Goal: Information Seeking & Learning: Learn about a topic

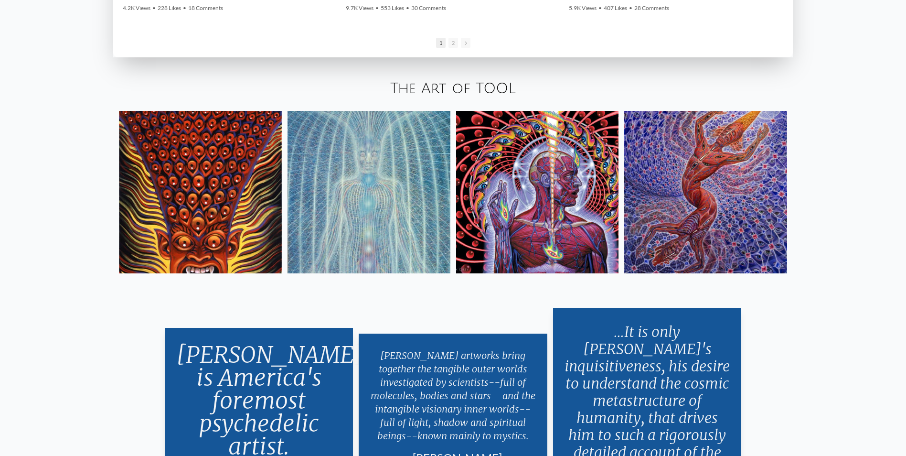
scroll to position [1911, 0]
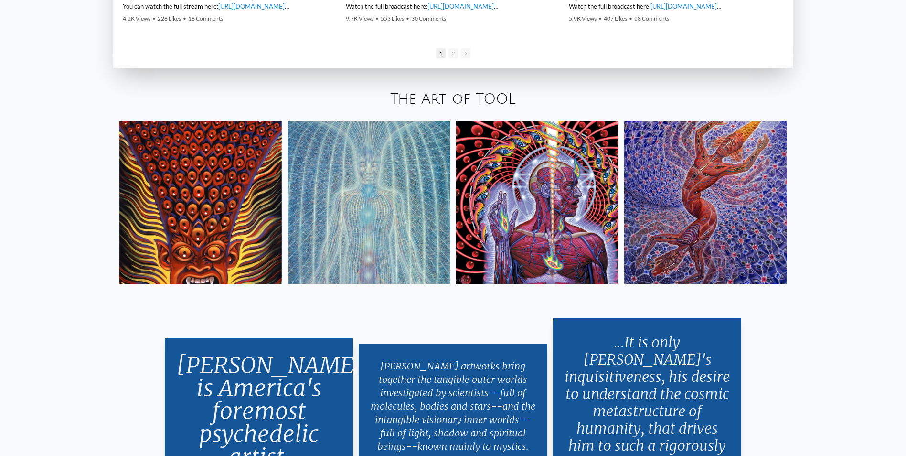
click at [408, 174] on img at bounding box center [369, 202] width 163 height 163
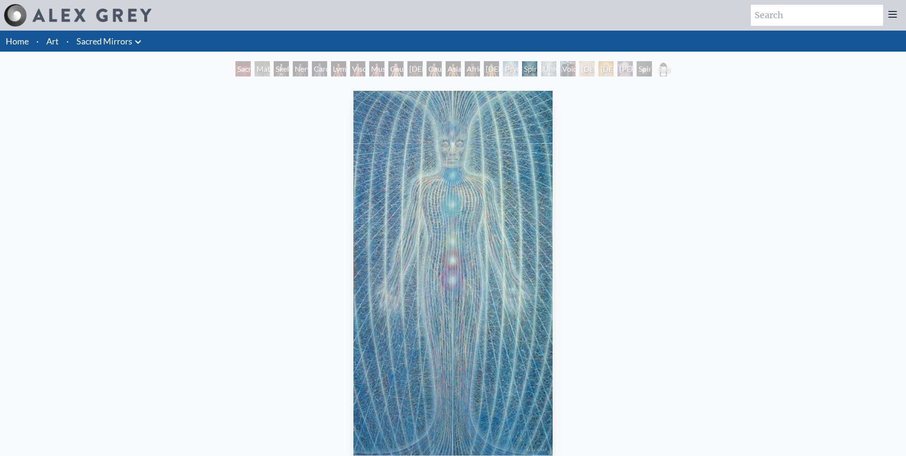
click at [447, 247] on img "16 / 23" at bounding box center [454, 273] width 200 height 365
click at [204, 172] on div "Spiritual Energy System 1981, acrylic on canvas, 46 x 84 in. Visit the CoSM Sho…" at bounding box center [453, 436] width 891 height 698
click at [308, 69] on div "Nervous System" at bounding box center [300, 68] width 15 height 15
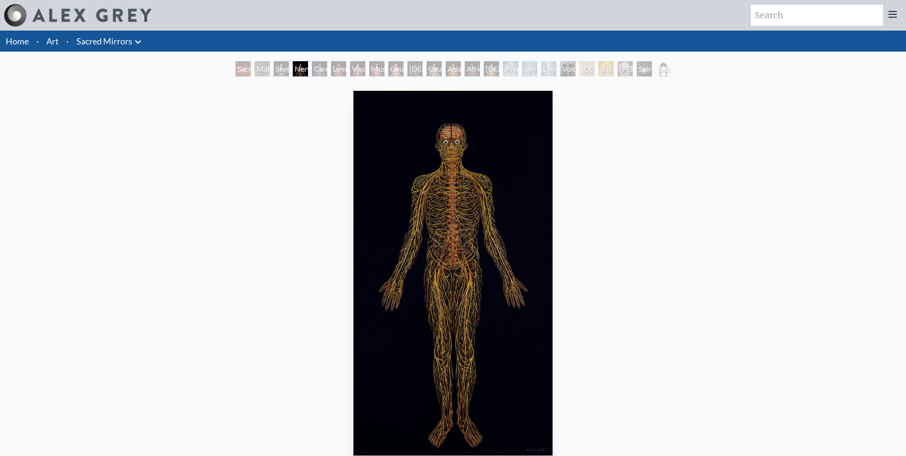
click at [388, 73] on div "Caucasian Woman" at bounding box center [395, 68] width 15 height 15
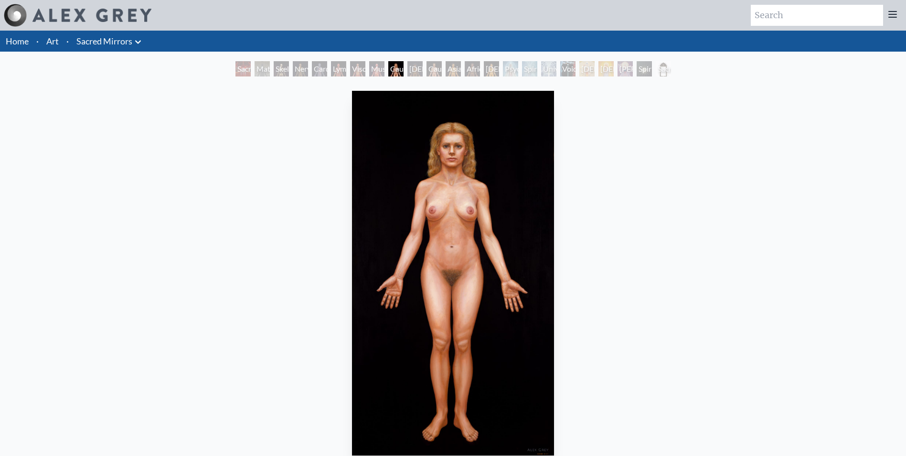
click at [441, 69] on div "Caucasian Man" at bounding box center [434, 68] width 15 height 15
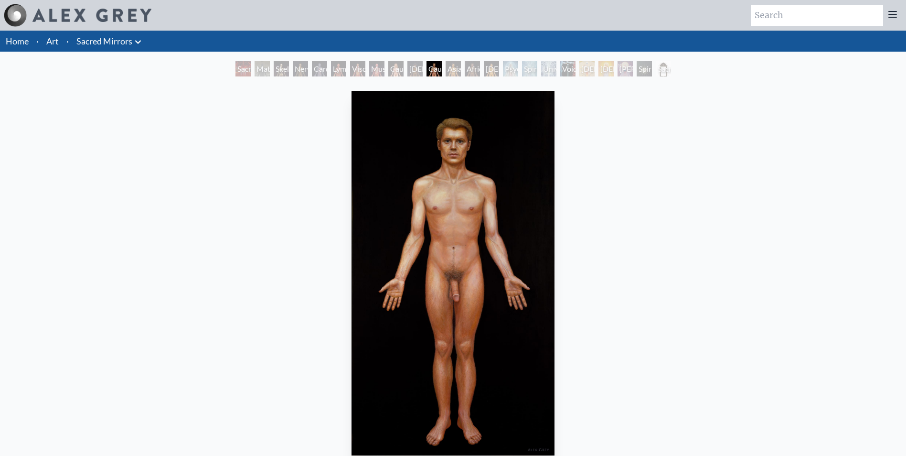
click at [350, 69] on div "Viscera" at bounding box center [357, 68] width 15 height 15
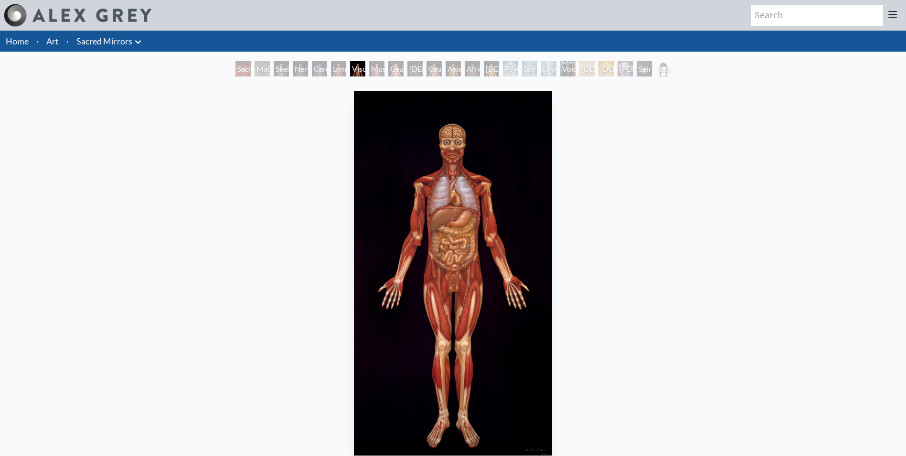
click at [331, 72] on div "Lymphatic System" at bounding box center [338, 68] width 15 height 15
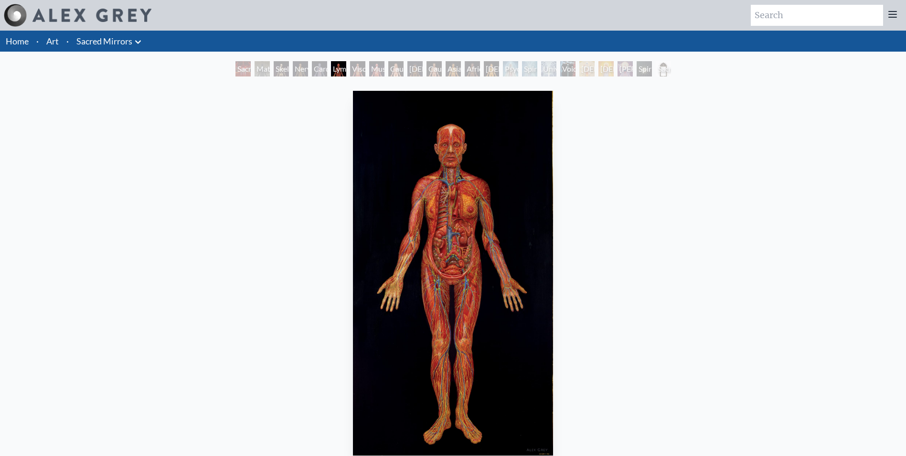
click at [404, 63] on div "Caucasian Woman" at bounding box center [395, 68] width 15 height 15
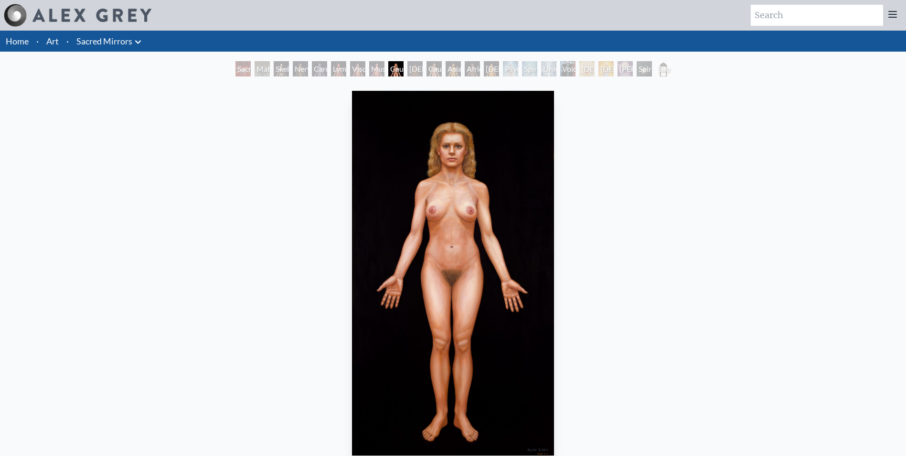
click at [437, 64] on div "Caucasian Man" at bounding box center [434, 68] width 15 height 15
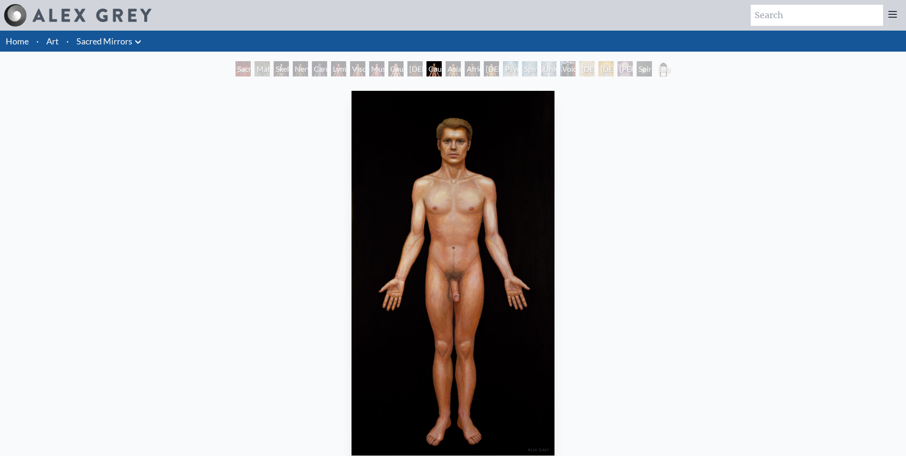
click at [480, 64] on div "African Man" at bounding box center [472, 68] width 15 height 15
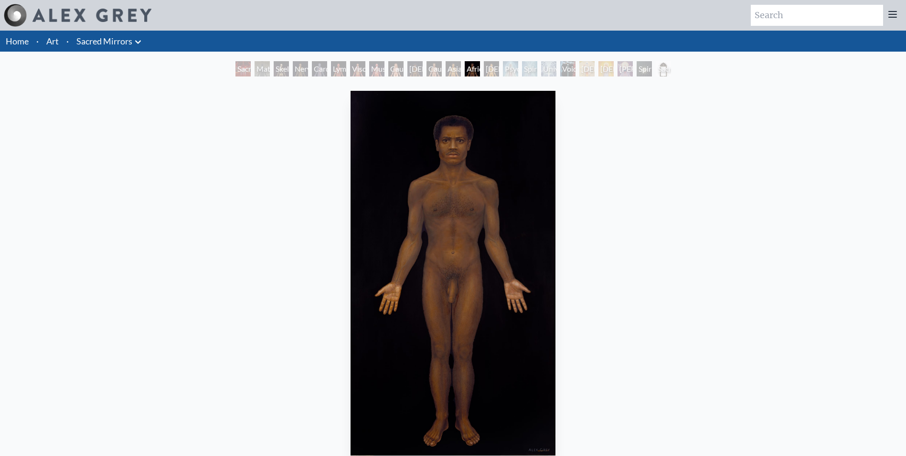
click at [512, 65] on div "Psychic Energy System" at bounding box center [510, 68] width 15 height 15
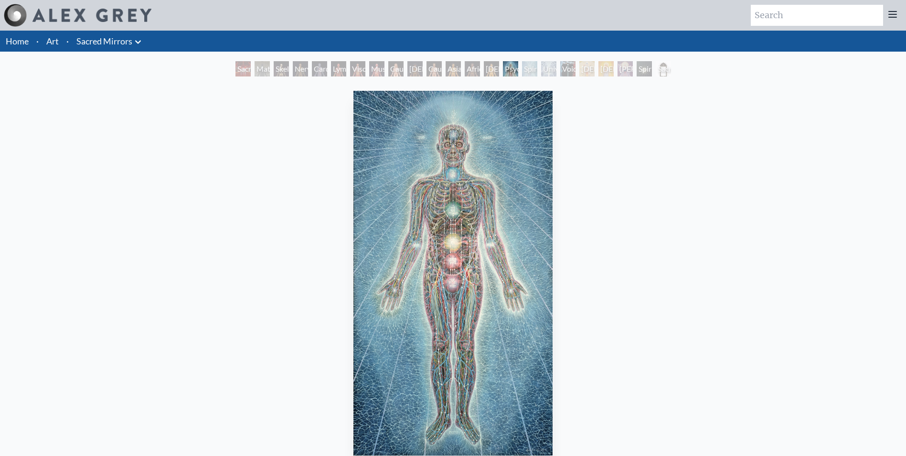
click at [557, 71] on div "Universal Mind Lattice" at bounding box center [548, 68] width 15 height 15
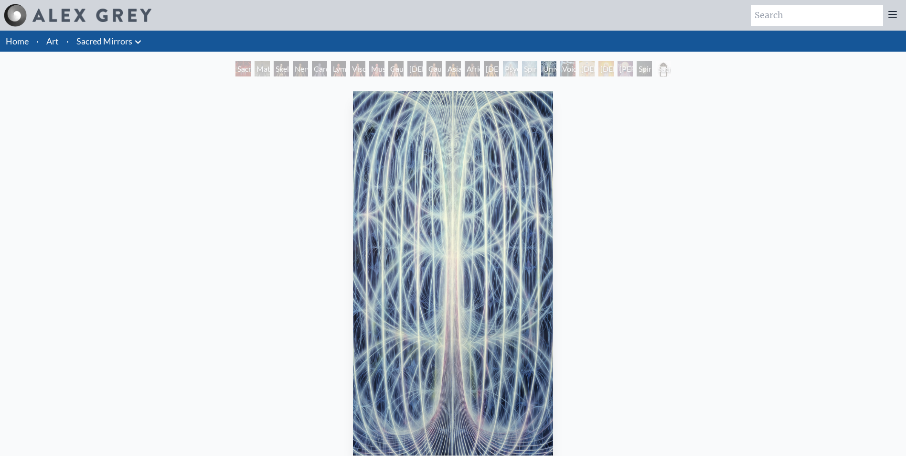
click at [593, 70] on div "[DEMOGRAPHIC_DATA]" at bounding box center [587, 68] width 15 height 15
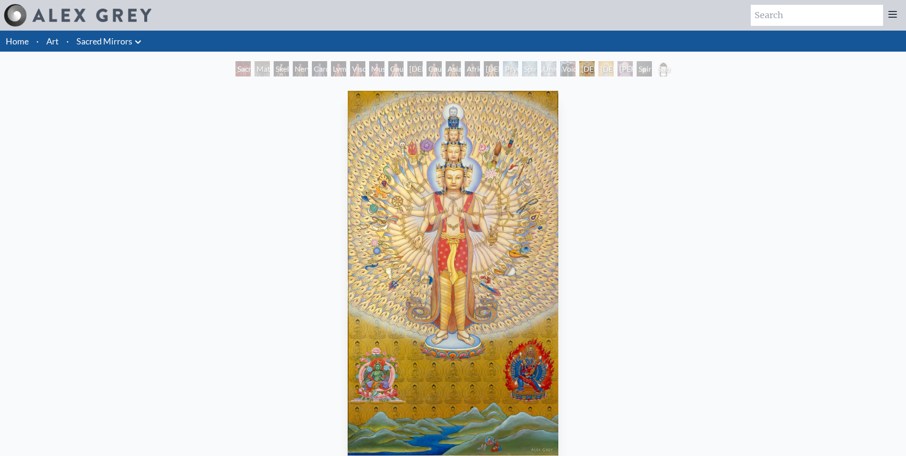
click at [549, 65] on div "Universal Mind Lattice" at bounding box center [548, 68] width 15 height 15
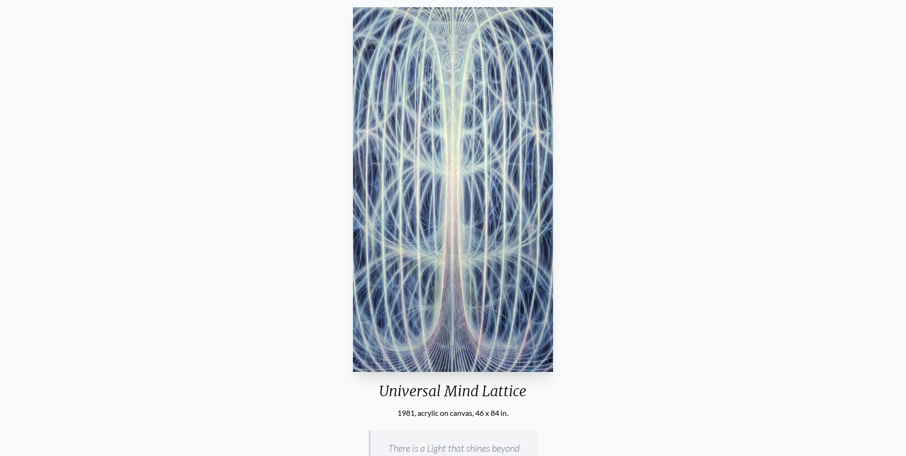
scroll to position [48, 0]
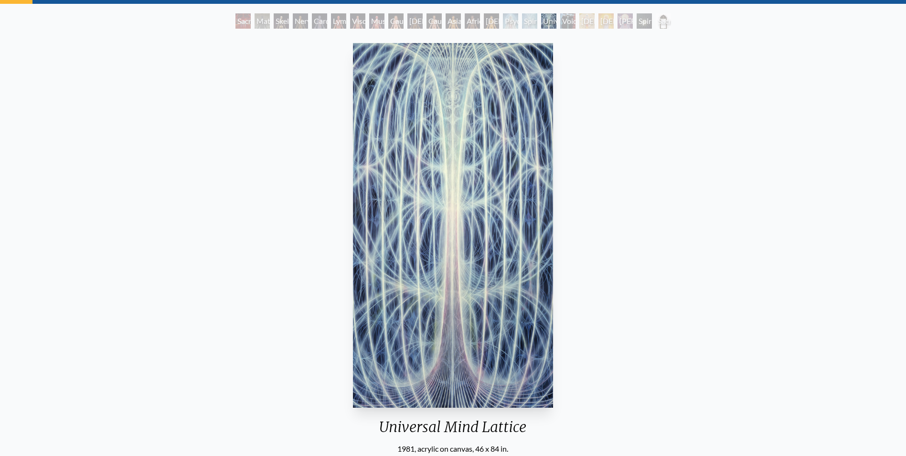
click at [647, 26] on div "Spiritual World" at bounding box center [644, 20] width 15 height 15
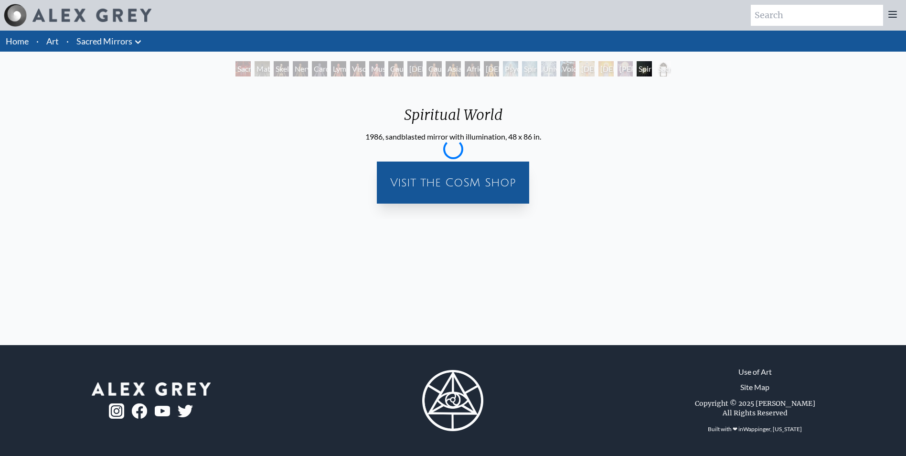
scroll to position [0, 0]
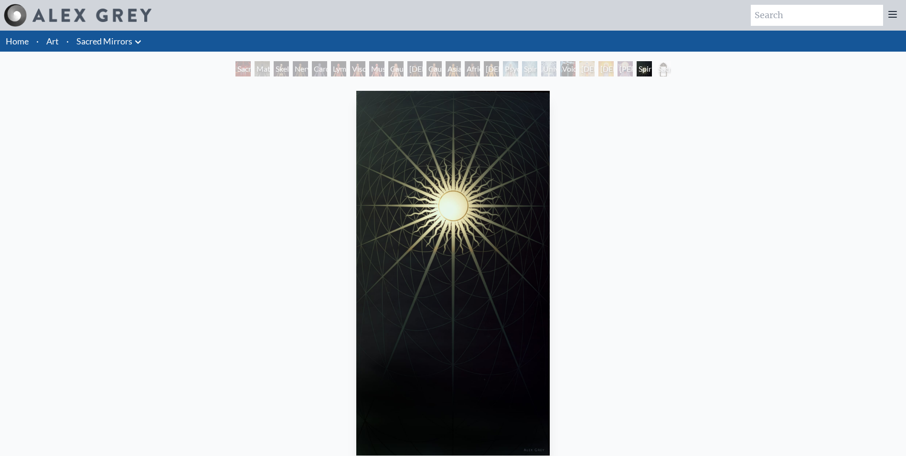
click at [346, 75] on div "Lymphatic System" at bounding box center [338, 68] width 15 height 15
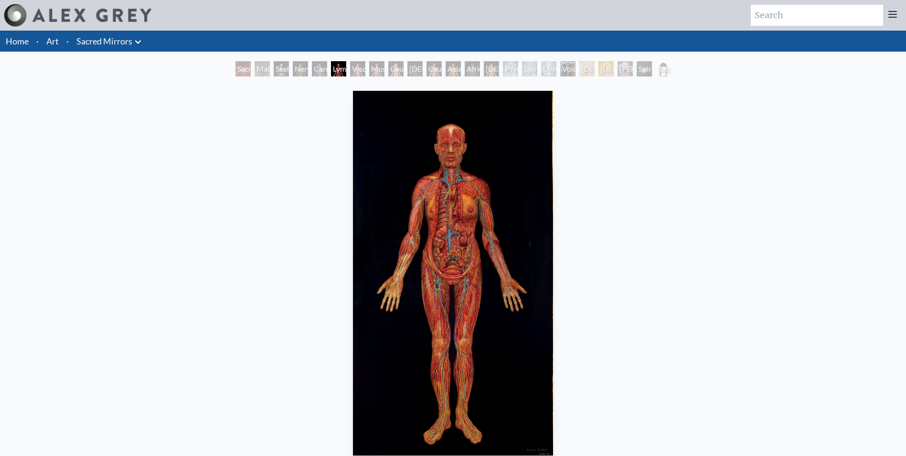
click at [350, 72] on div "Viscera" at bounding box center [357, 68] width 15 height 15
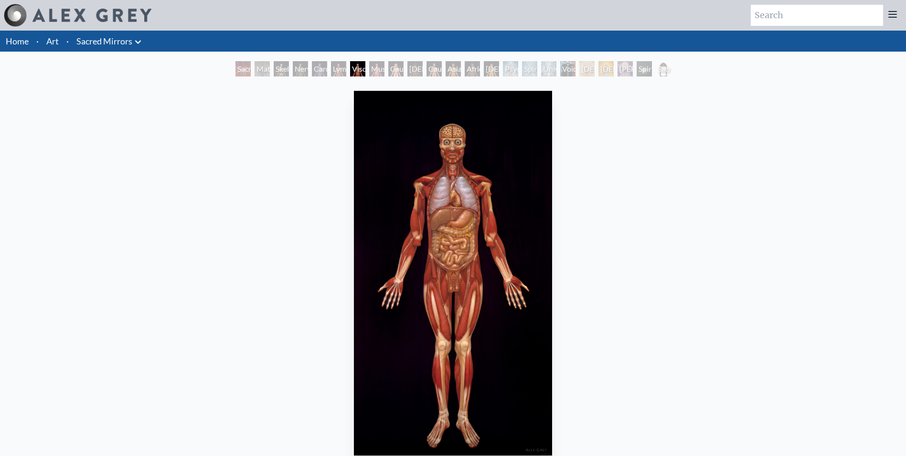
click at [331, 69] on div "Lymphatic System" at bounding box center [338, 68] width 15 height 15
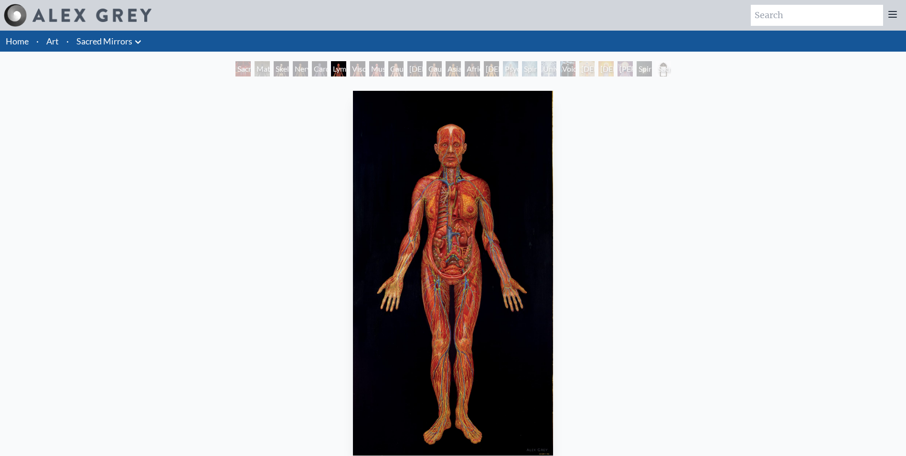
click at [297, 70] on div "Nervous System" at bounding box center [300, 68] width 15 height 15
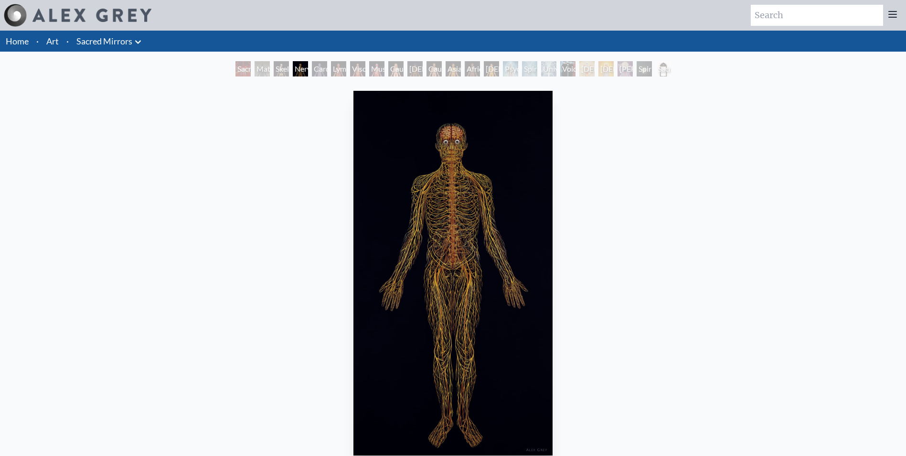
click at [297, 70] on div "Nervous System" at bounding box center [300, 68] width 15 height 15
click at [280, 70] on div "Skeletal System" at bounding box center [281, 68] width 15 height 15
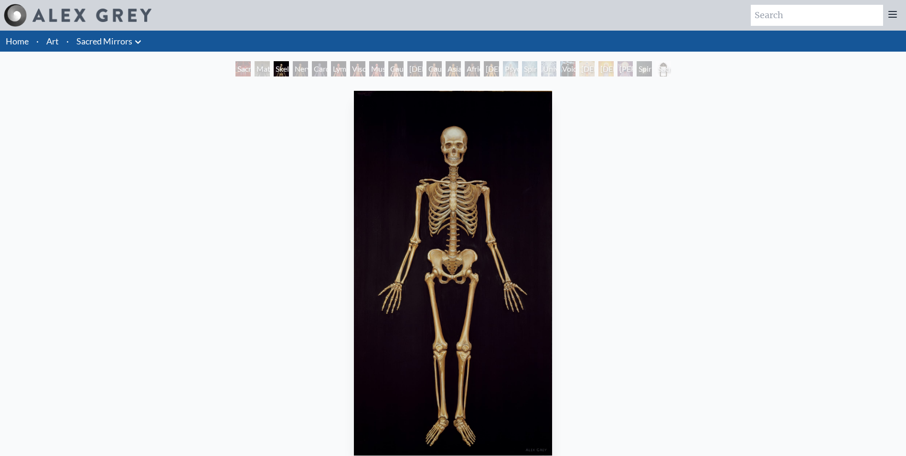
click at [244, 72] on div "Sacred Mirrors Room, [GEOGRAPHIC_DATA]" at bounding box center [243, 68] width 15 height 15
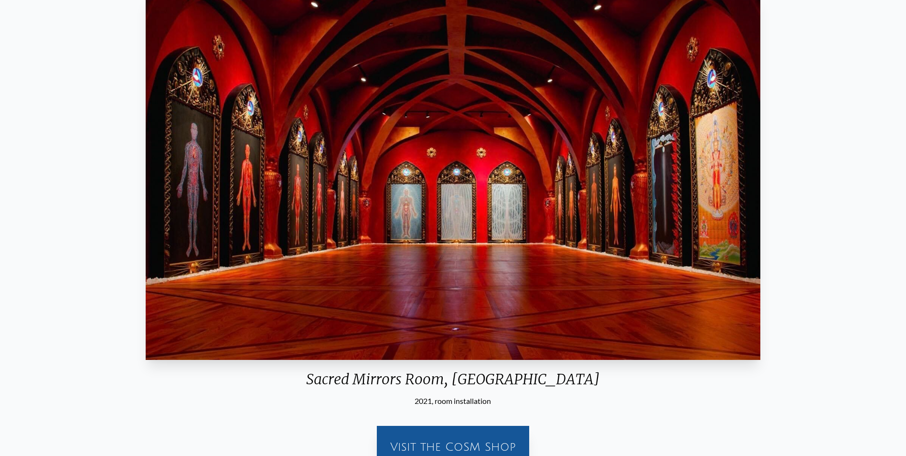
scroll to position [48, 0]
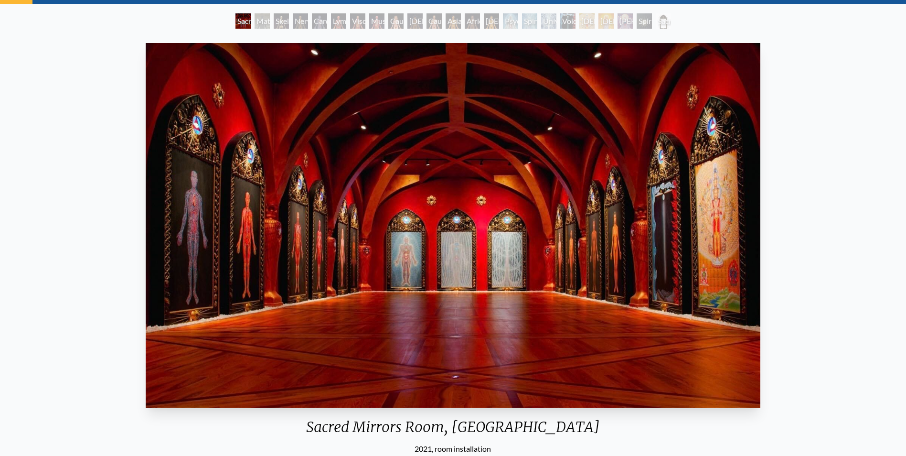
click at [255, 24] on div "Material World" at bounding box center [262, 20] width 15 height 15
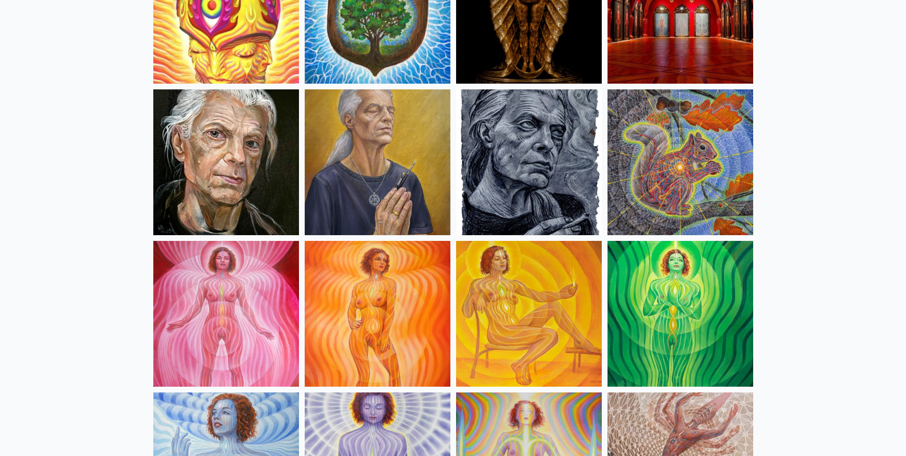
scroll to position [478, 0]
